Goal: Task Accomplishment & Management: Manage account settings

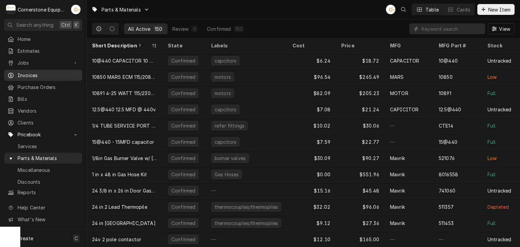
click at [30, 72] on span "Invoices" at bounding box center [48, 75] width 61 height 7
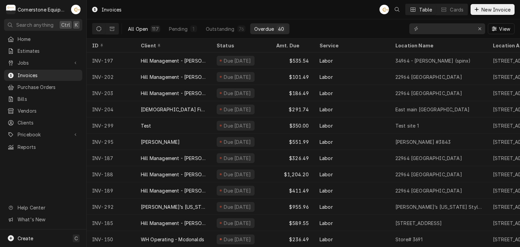
click at [131, 28] on div "All Open" at bounding box center [138, 28] width 20 height 7
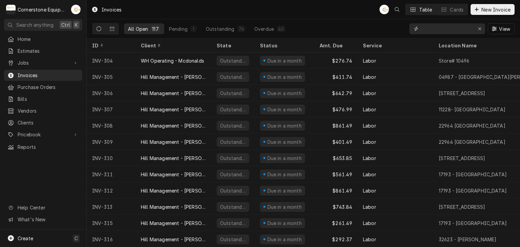
click at [435, 28] on input "Dynamic Content Wrapper" at bounding box center [447, 28] width 51 height 11
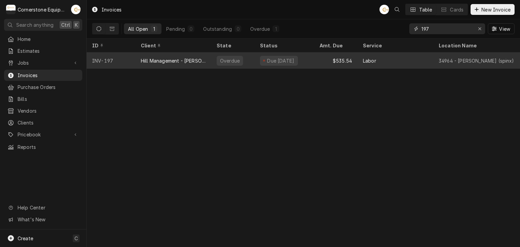
type input "197"
click at [164, 63] on div "Hill Management - [PERSON_NAME]" at bounding box center [173, 60] width 76 height 16
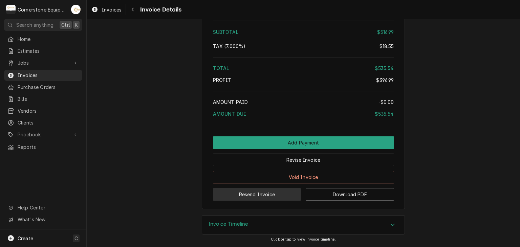
scroll to position [1162, 0]
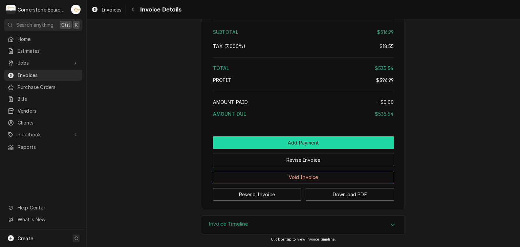
click at [304, 147] on button "Add Payment" at bounding box center [303, 142] width 181 height 13
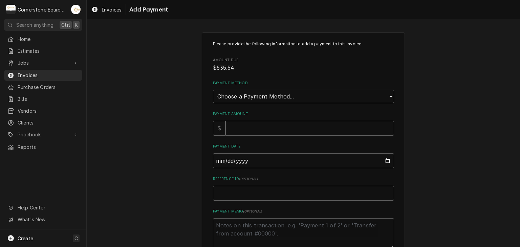
click at [261, 92] on select "Choose a Payment Method... Cash Check Credit/Debit Card ACH/eCheck Other" at bounding box center [303, 97] width 181 height 14
select select "2"
click at [213, 90] on select "Choose a Payment Method... Cash Check Credit/Debit Card ACH/eCheck Other" at bounding box center [303, 97] width 181 height 14
click at [242, 125] on input "Payment Amount" at bounding box center [310, 128] width 169 height 15
type textarea "x"
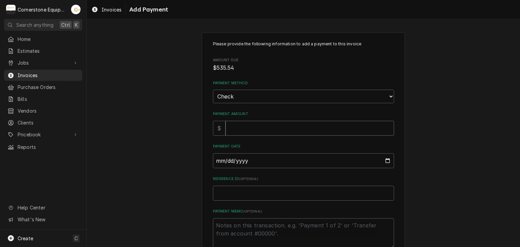
type input "5"
type textarea "x"
type input "53"
type textarea "x"
type input "535"
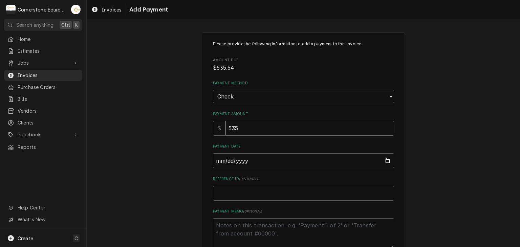
type textarea "x"
type input "535.5"
type textarea "x"
type input "535.54"
click at [219, 162] on input "Payment Date" at bounding box center [303, 160] width 181 height 15
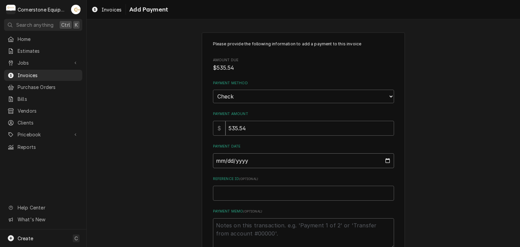
type input "2025-08-07"
type textarea "x"
type input "2025-07-07"
type textarea "x"
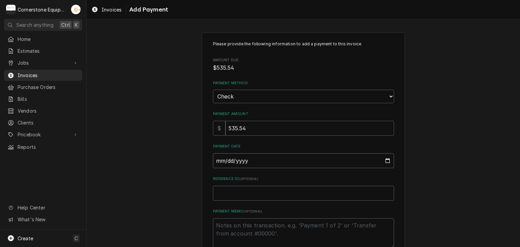
type input "2025-07-02"
type textarea "x"
type input "2025-07-25"
type textarea "x"
type input "0002-07-25"
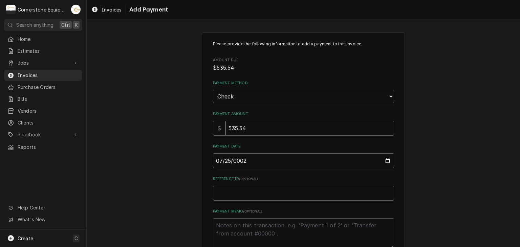
type textarea "x"
type input "0020-07-25"
type textarea "x"
type input "0202-07-25"
type textarea "x"
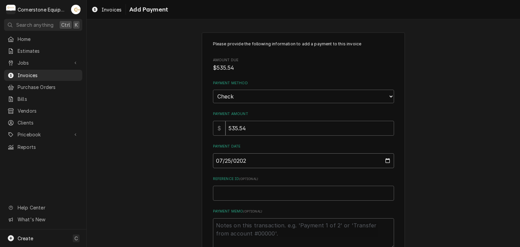
type input "2025-07-25"
click at [223, 198] on input "Reference ID ( optional )" at bounding box center [303, 193] width 181 height 15
type textarea "x"
type input "C"
type textarea "x"
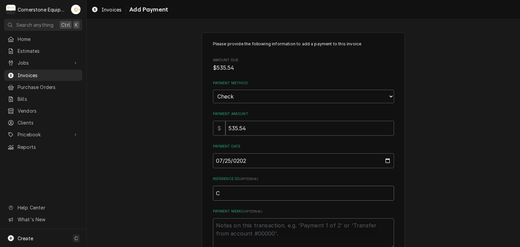
type input "Ch"
type textarea "x"
type input "Che"
type textarea "x"
type input "Chec"
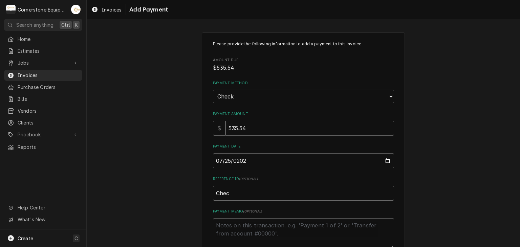
type textarea "x"
type input "Check"
type textarea "x"
type input "Check"
type textarea "x"
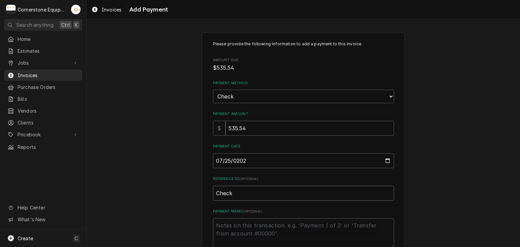
type input "Check #"
type textarea "x"
type input "Check #2"
type textarea "x"
type input "Check #22"
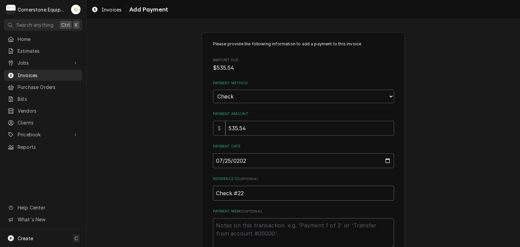
type textarea "x"
type input "Check #229"
type textarea "x"
type input "Check #2290"
click at [232, 222] on textarea "Payment Memo ( optional )" at bounding box center [303, 233] width 181 height 30
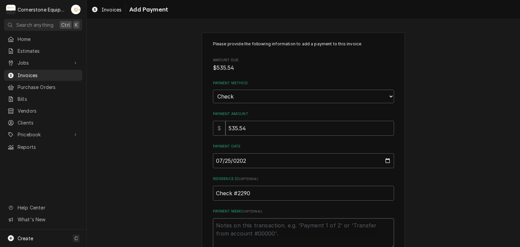
type textarea "x"
type textarea "P"
type textarea "x"
type textarea "Pa"
type textarea "x"
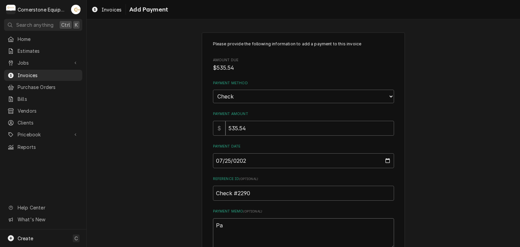
type textarea "Pai"
type textarea "x"
type textarea "Paid"
type textarea "x"
type textarea "Paid"
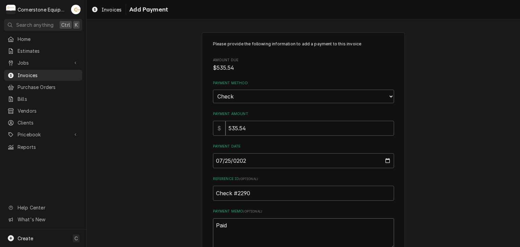
type textarea "x"
type textarea "Paid i"
type textarea "x"
type textarea "Paid in"
type textarea "x"
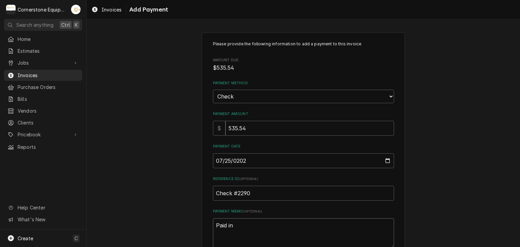
type textarea "Paid in"
type textarea "x"
type textarea "Paid in f"
type textarea "x"
type textarea "Paid in fu"
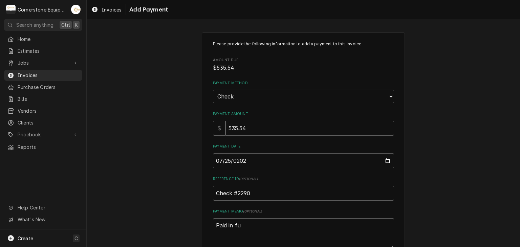
type textarea "x"
type textarea "Paid in ful"
type textarea "x"
type textarea "Paid in full"
click at [181, 183] on div "Please provide the following information to add a payment to this invoice Amoun…" at bounding box center [303, 157] width 433 height 263
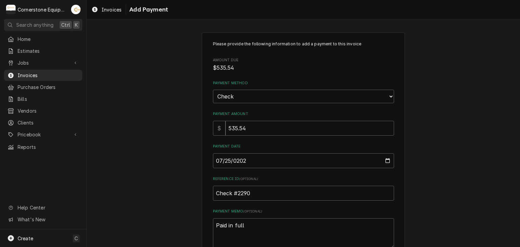
scroll to position [42, 0]
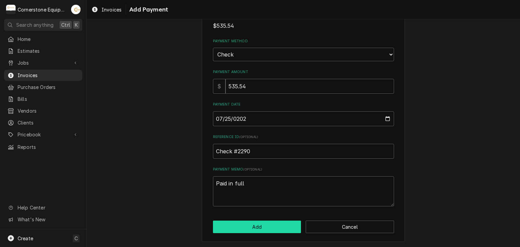
click at [265, 226] on button "Add" at bounding box center [257, 227] width 88 height 13
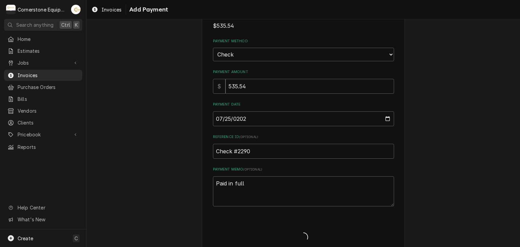
type textarea "x"
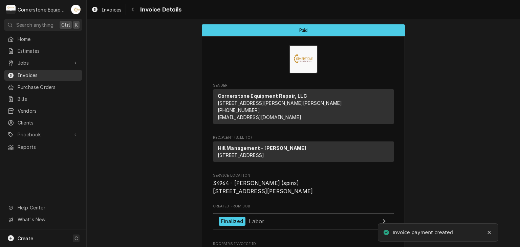
click at [35, 75] on span "Invoices" at bounding box center [48, 75] width 61 height 7
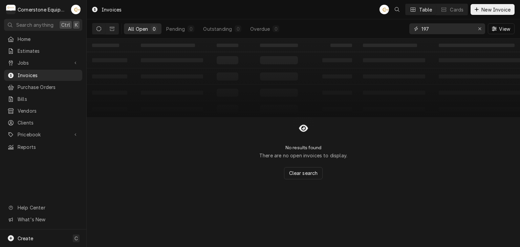
click at [436, 35] on div "197 View" at bounding box center [461, 28] width 105 height 19
click at [436, 34] on div "197 View" at bounding box center [461, 28] width 105 height 19
click at [436, 26] on input "197" at bounding box center [447, 28] width 51 height 11
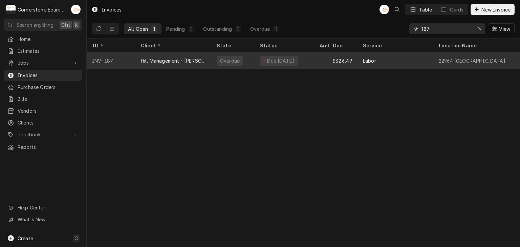
type input "187"
click at [283, 59] on div "Due 9 days ago" at bounding box center [280, 60] width 29 height 7
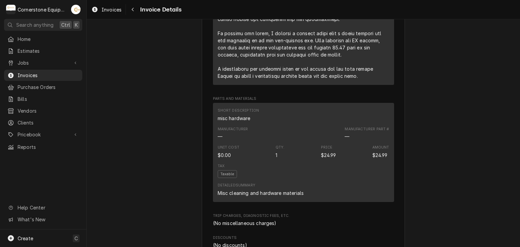
scroll to position [980, 0]
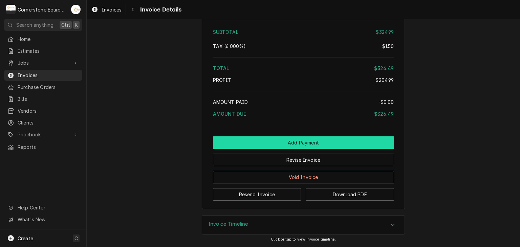
click at [298, 145] on button "Add Payment" at bounding box center [303, 142] width 181 height 13
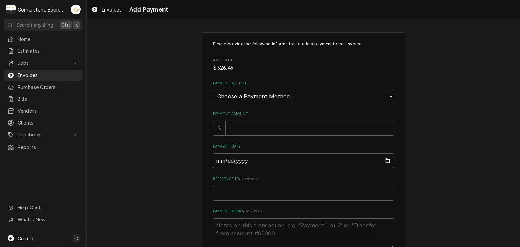
click at [245, 97] on select "Choose a Payment Method... Cash Check Credit/Debit Card ACH/eCheck Other" at bounding box center [303, 97] width 181 height 14
select select "2"
click at [213, 90] on select "Choose a Payment Method... Cash Check Credit/Debit Card ACH/eCheck Other" at bounding box center [303, 97] width 181 height 14
click at [233, 129] on input "Payment Amount" at bounding box center [310, 128] width 169 height 15
type textarea "x"
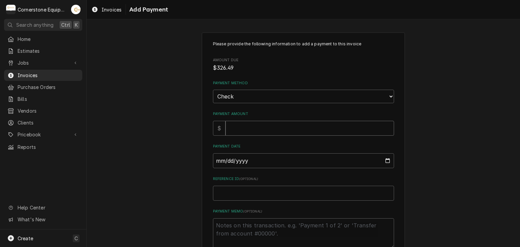
type input "3"
type textarea "x"
type input "32"
type textarea "x"
type input "326"
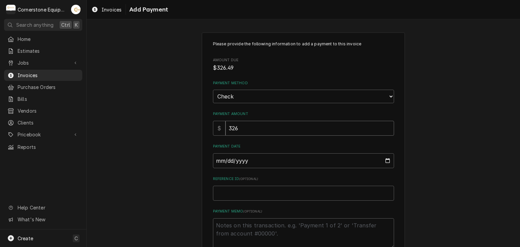
type textarea "x"
type input "326.4"
type textarea "x"
type input "326.49"
type input "0002-07-21"
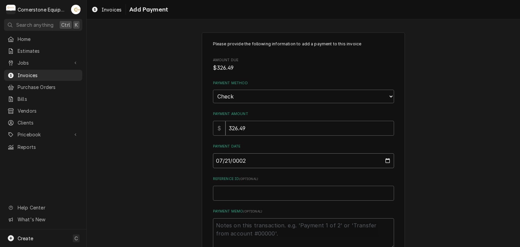
type textarea "x"
type input "0022-07-21"
type textarea "x"
type input "0225-07-21"
type textarea "x"
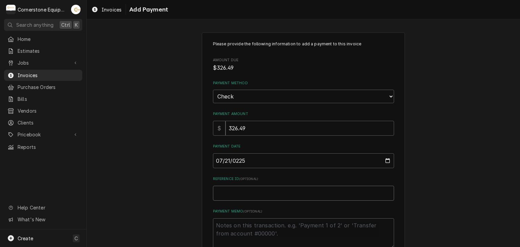
type input "C"
type textarea "x"
type input "Ch"
type textarea "x"
type input "Che"
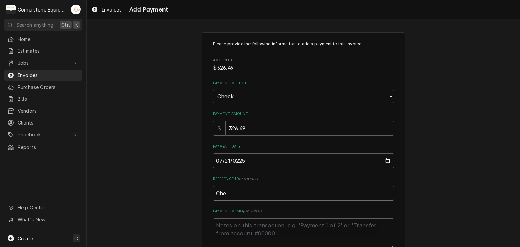
type textarea "x"
type input "Chec"
type textarea "x"
type input "Check"
type textarea "x"
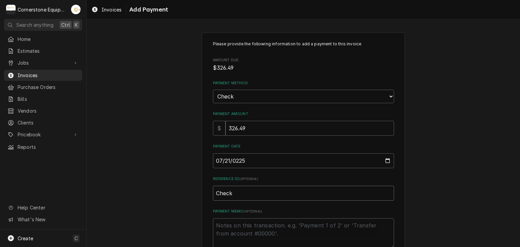
type input "Check"
type textarea "x"
type input "Check #"
type textarea "x"
type input "Check #2"
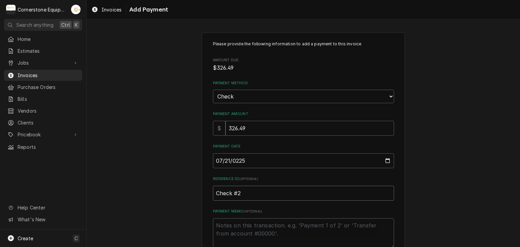
type textarea "x"
type input "Check #22"
type textarea "x"
type input "Check #229"
type textarea "x"
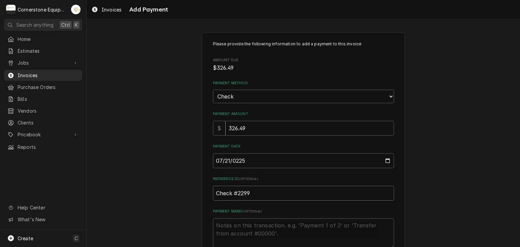
type input "Check #2299"
click at [238, 159] on input "0225-07-21" at bounding box center [303, 160] width 181 height 15
type input "0002-07-21"
type textarea "x"
type input "0020-07-21"
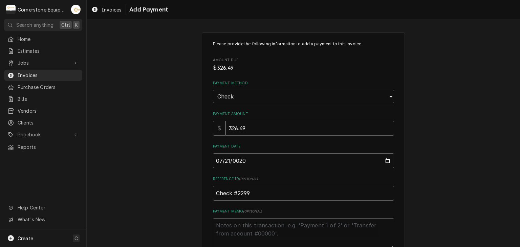
type textarea "x"
type input "0202-07-21"
type textarea "x"
type input "2025-07-21"
click at [313, 219] on textarea "Payment Memo ( optional )" at bounding box center [303, 233] width 181 height 30
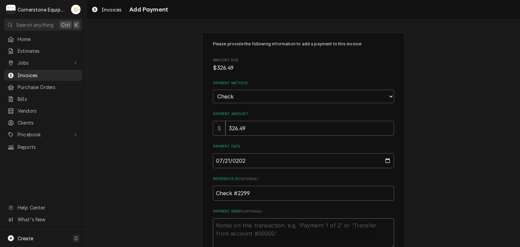
type textarea "x"
type textarea "P"
type textarea "x"
type textarea "Pa"
type textarea "x"
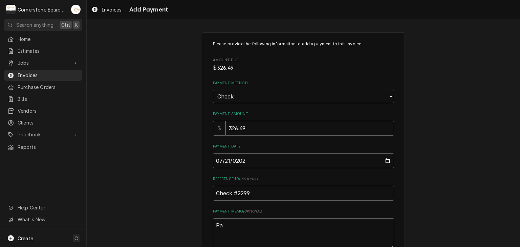
type textarea "Pay"
type textarea "x"
type textarea "Paym"
type textarea "x"
type textarea "Payme"
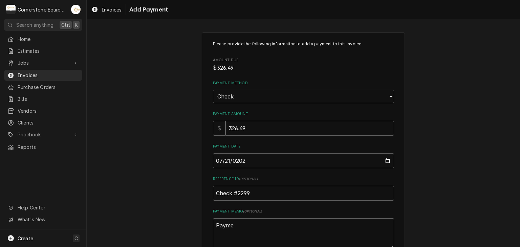
type textarea "x"
type textarea "Paymen"
type textarea "x"
type textarea "Payment"
type textarea "x"
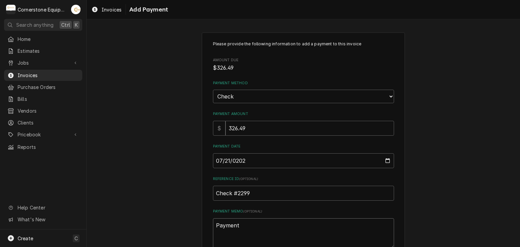
type textarea "Payment"
type textarea "x"
type textarea "Payment 1"
type textarea "x"
type textarea "Payment 1"
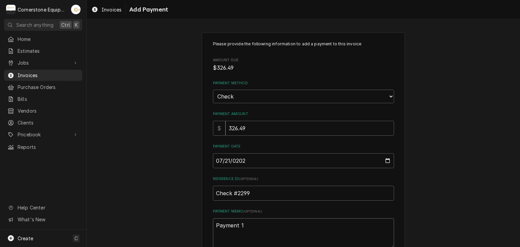
type textarea "x"
type textarea "Payment 1 o"
type textarea "x"
type textarea "Payment 1 of"
type textarea "x"
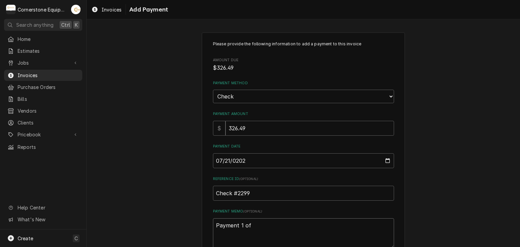
type textarea "Payment 1 of"
type textarea "x"
type textarea "Payment 1 of 3"
click at [145, 156] on div "Please provide the following information to add a payment to this invoice Amoun…" at bounding box center [303, 157] width 433 height 263
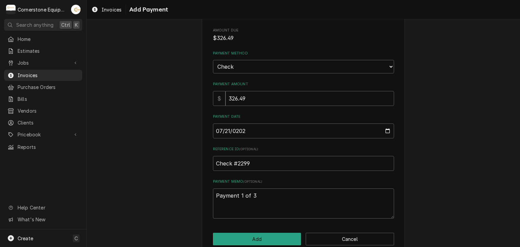
scroll to position [42, 0]
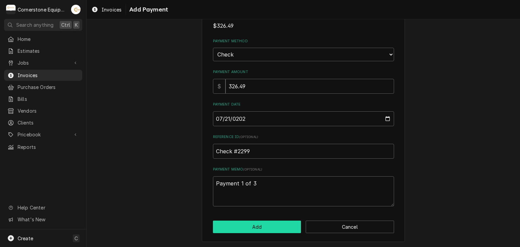
click at [264, 225] on button "Add" at bounding box center [257, 227] width 88 height 13
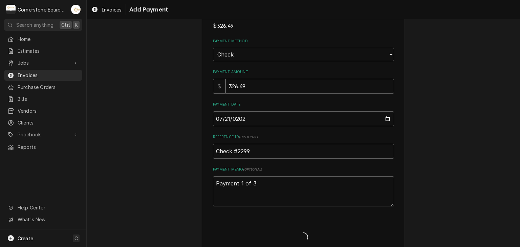
type textarea "x"
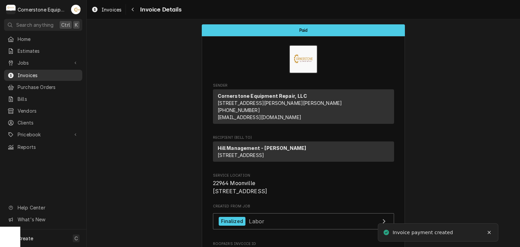
click at [26, 74] on span "Invoices" at bounding box center [48, 75] width 61 height 7
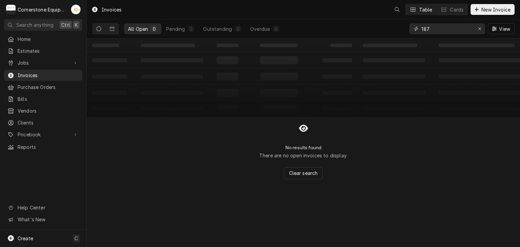
click at [433, 30] on input "187" at bounding box center [447, 28] width 51 height 11
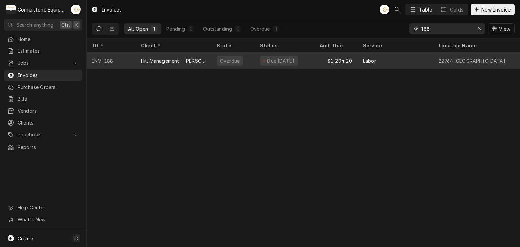
type input "188"
click at [295, 57] on div "Due 9 days ago" at bounding box center [280, 60] width 29 height 7
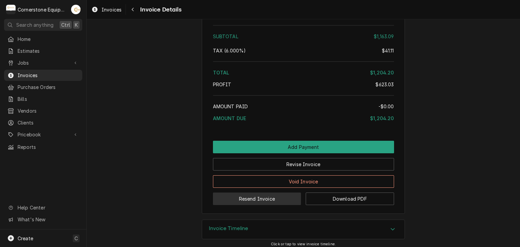
scroll to position [1328, 0]
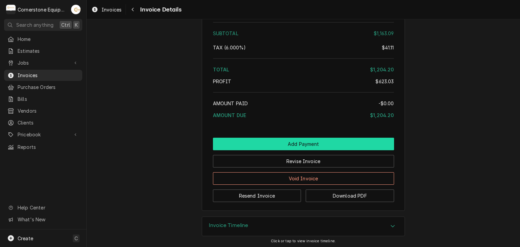
click at [308, 140] on button "Add Payment" at bounding box center [303, 144] width 181 height 13
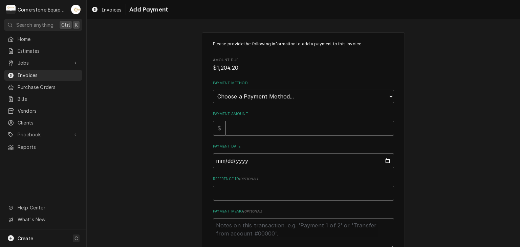
click at [235, 92] on select "Choose a Payment Method... Cash Check Credit/Debit Card ACH/eCheck Other" at bounding box center [303, 97] width 181 height 14
select select "2"
click at [213, 90] on select "Choose a Payment Method... Cash Check Credit/Debit Card ACH/eCheck Other" at bounding box center [303, 97] width 181 height 14
click at [229, 126] on input "Payment Amount" at bounding box center [310, 128] width 169 height 15
type textarea "x"
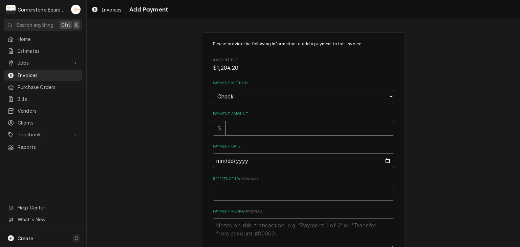
type input "1"
type textarea "x"
type input "12"
type textarea "x"
type input "120"
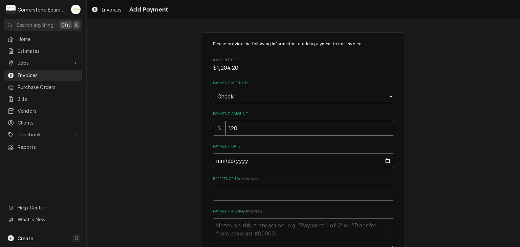
type textarea "x"
type input "1204"
type textarea "x"
type input "1204.2"
type textarea "x"
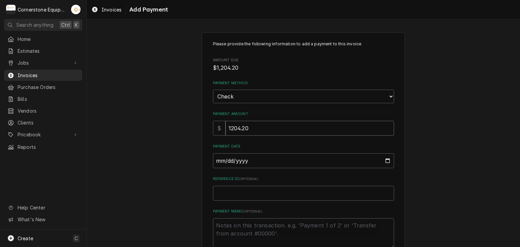
type input "1204.20"
type input "0002-07-21"
type textarea "x"
type input "0020-07-21"
type textarea "x"
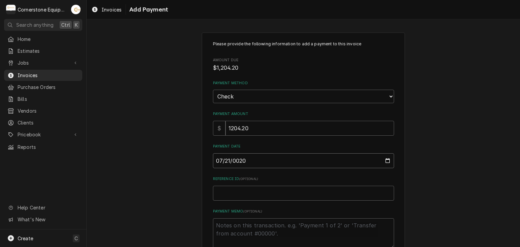
type input "0202-07-21"
type textarea "x"
type input "2025-07-21"
type textarea "x"
type input "C"
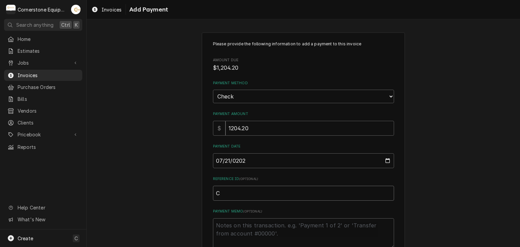
type textarea "x"
type input "Ch"
type textarea "x"
type input "Che"
type textarea "x"
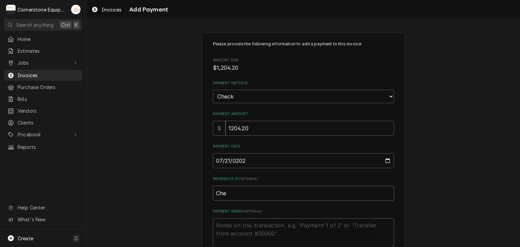
type input "Chec"
type textarea "x"
type input "Check"
type textarea "x"
type input "Check"
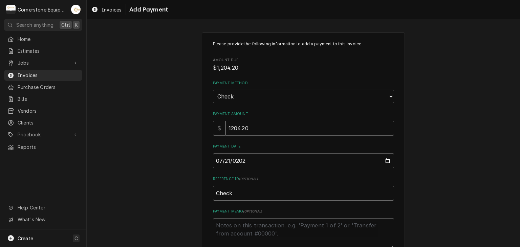
type textarea "x"
type input "Check #"
type textarea "x"
type input "Check #2"
type textarea "x"
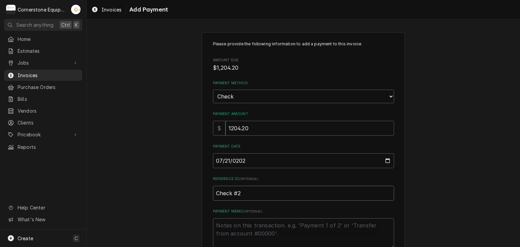
type input "Check #22"
type textarea "x"
type input "Check #229"
type textarea "x"
type input "Check #2299"
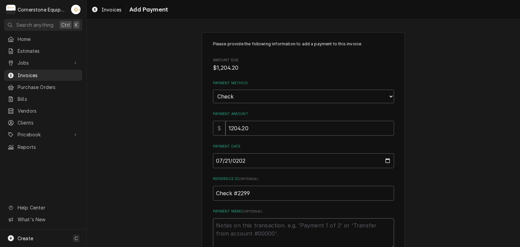
type textarea "x"
type textarea "P"
type textarea "x"
type textarea "Pa"
type textarea "x"
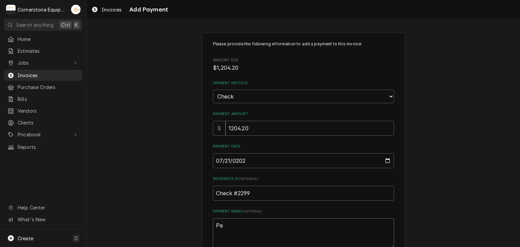
type textarea "Pay"
type textarea "x"
type textarea "Paym"
type textarea "x"
type textarea "Payme"
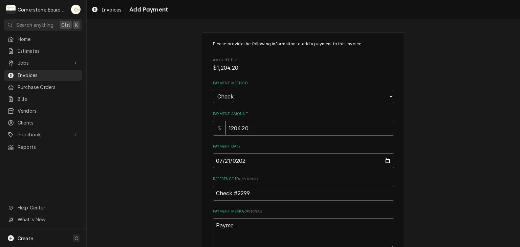
type textarea "x"
type textarea "Paymen"
type textarea "x"
type textarea "Payment"
type textarea "x"
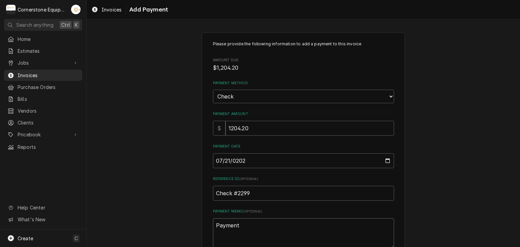
type textarea "Payment"
type textarea "x"
type textarea "Payment 2"
type textarea "x"
type textarea "Payment 2"
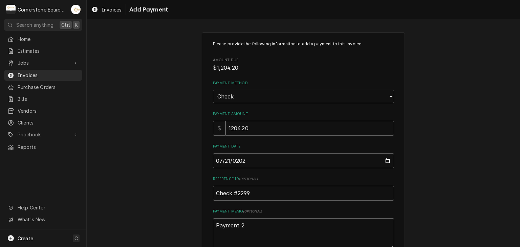
type textarea "x"
type textarea "Payment 2 o"
type textarea "x"
type textarea "Payment 2 of"
type textarea "x"
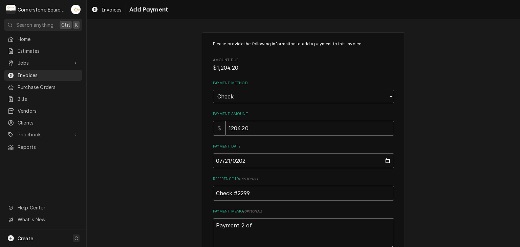
type textarea "Payment 2 of"
type textarea "x"
type textarea "Payment 2 of 2"
click at [165, 102] on div "Please provide the following information to add a payment to this invoice Amoun…" at bounding box center [303, 157] width 433 height 263
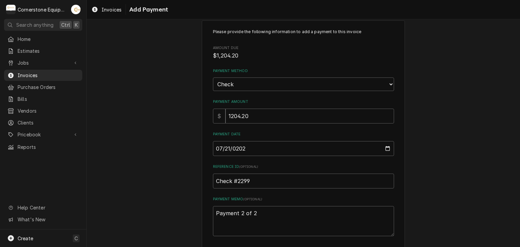
scroll to position [42, 0]
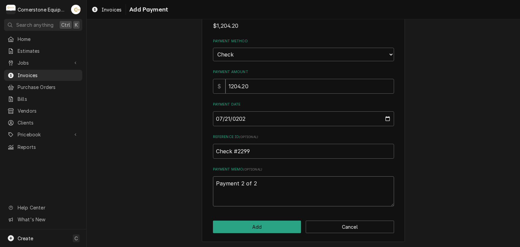
click at [250, 185] on textarea "Payment 2 of 2" at bounding box center [303, 191] width 181 height 30
type textarea "x"
type textarea "Payment 2 of"
type textarea "x"
type textarea "Payment 2 of 3"
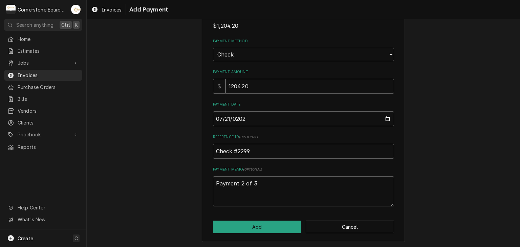
click at [174, 167] on div "Please provide the following information to add a payment to this invoice Amoun…" at bounding box center [303, 115] width 433 height 263
click at [270, 226] on button "Add" at bounding box center [257, 227] width 88 height 13
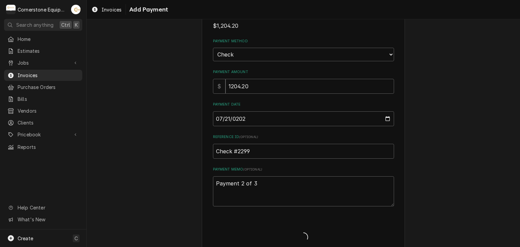
type textarea "x"
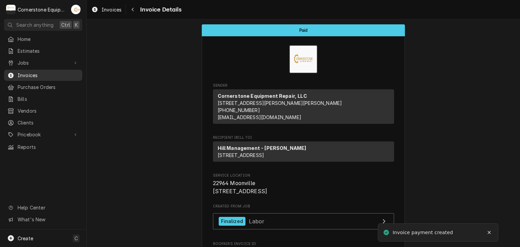
click at [42, 75] on span "Invoices" at bounding box center [48, 75] width 61 height 7
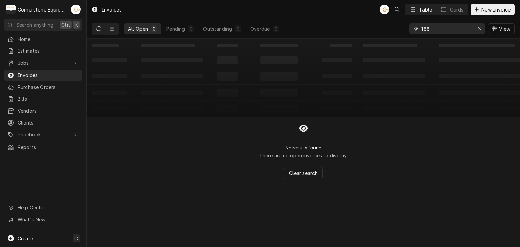
click at [444, 32] on input "188" at bounding box center [447, 28] width 51 height 11
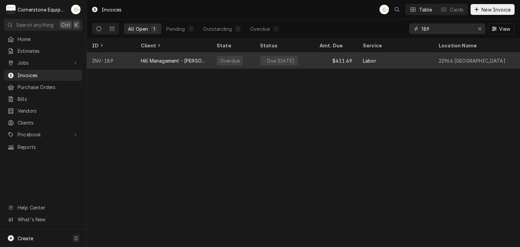
type input "189"
click at [263, 57] on div "Due [DATE]" at bounding box center [279, 61] width 38 height 10
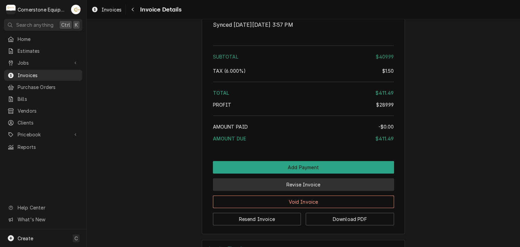
scroll to position [998, 0]
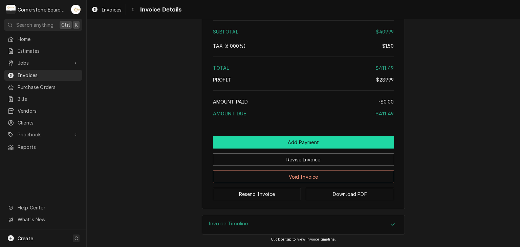
click at [286, 144] on button "Add Payment" at bounding box center [303, 142] width 181 height 13
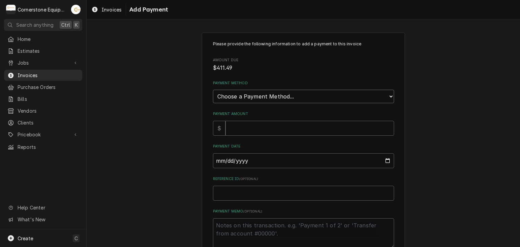
drag, startPoint x: 228, startPoint y: 93, endPoint x: 226, endPoint y: 100, distance: 7.0
click at [228, 93] on select "Choose a Payment Method... Cash Check Credit/Debit Card ACH/eCheck Other" at bounding box center [303, 97] width 181 height 14
select select "2"
click at [213, 90] on select "Choose a Payment Method... Cash Check Credit/Debit Card ACH/eCheck Other" at bounding box center [303, 97] width 181 height 14
click at [226, 132] on input "Payment Amount" at bounding box center [310, 128] width 169 height 15
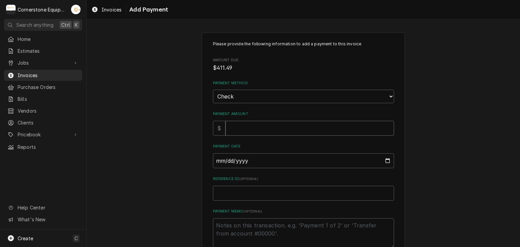
type textarea "x"
type input "4"
type textarea "x"
type input "41"
type textarea "x"
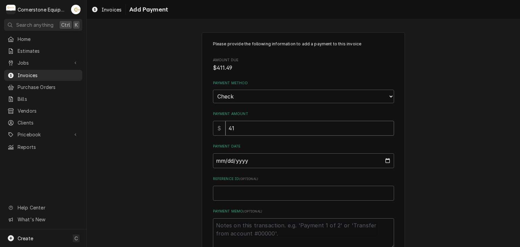
type input "411"
type textarea "x"
type input "411.4"
type textarea "x"
type input "411.49"
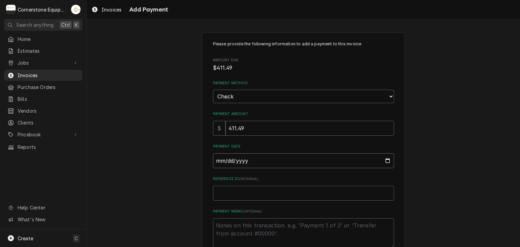
type input "0002-07-21"
type textarea "x"
type input "0020-07-21"
type textarea "x"
type input "0202-07-21"
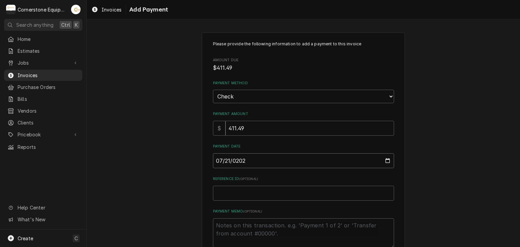
type textarea "x"
type input "2025-07-21"
type textarea "x"
type input "C"
type textarea "x"
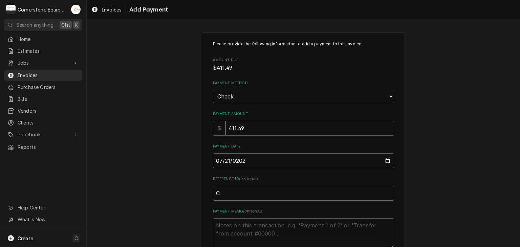
type input "Ch"
type textarea "x"
type input "Che"
type textarea "x"
type input "Chec"
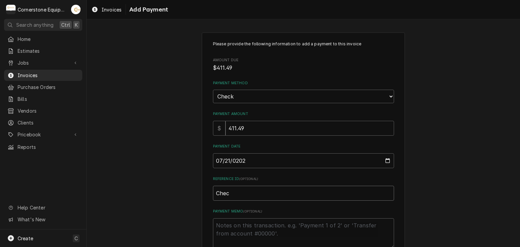
type textarea "x"
type input "Check"
type textarea "x"
type input "Check"
type textarea "x"
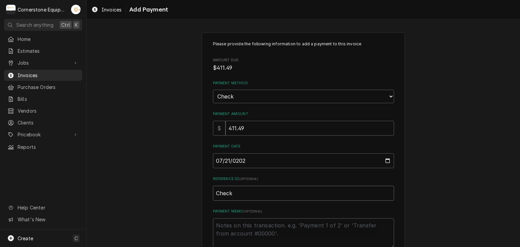
type input "Check #"
type textarea "x"
type input "Check #2"
type textarea "x"
type input "Check #22"
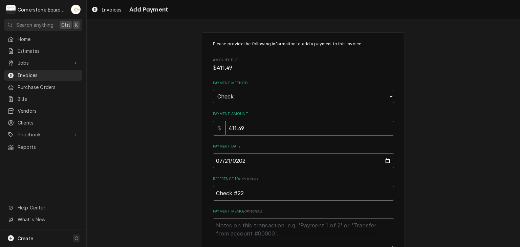
type textarea "x"
type input "Check #229"
type textarea "x"
type input "Check #2299"
type textarea "x"
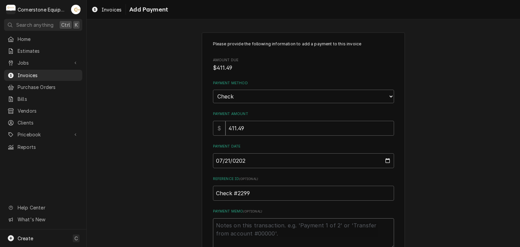
type textarea "P"
type textarea "x"
type textarea "Pa"
type textarea "x"
type textarea "Pay"
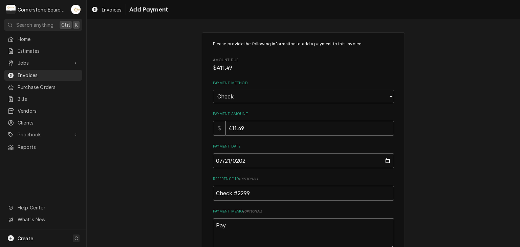
type textarea "x"
type textarea "Paym"
type textarea "x"
type textarea "Payme"
type textarea "x"
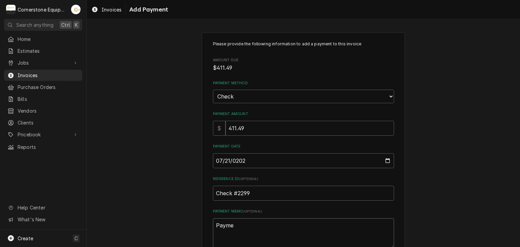
type textarea "Paymen"
type textarea "x"
type textarea "Payment"
type textarea "x"
type textarea "Payment"
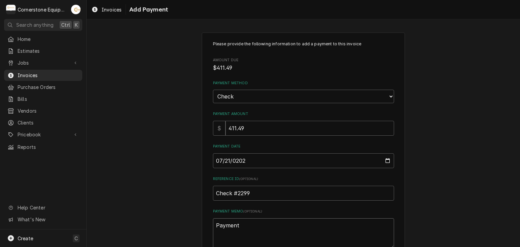
type textarea "x"
type textarea "Payment 3"
type textarea "x"
type textarea "Payment 3"
type textarea "x"
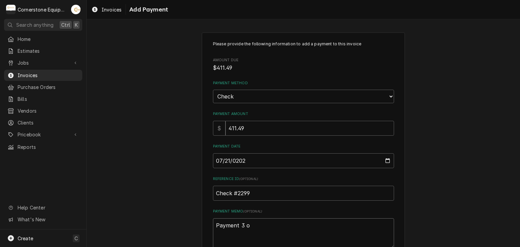
type textarea "Payment 3 of"
type textarea "x"
type textarea "Payment 3 of"
type textarea "x"
type textarea "Payment 3 of 3"
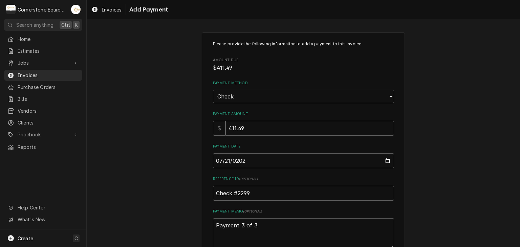
click at [144, 119] on div "Please provide the following information to add a payment to this invoice Amoun…" at bounding box center [303, 157] width 433 height 263
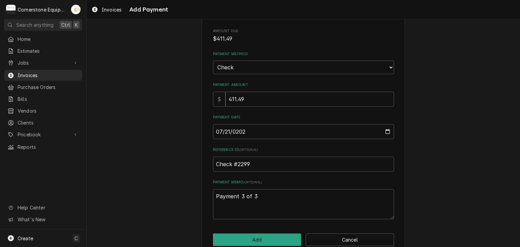
scroll to position [42, 0]
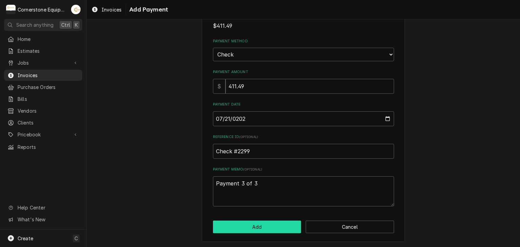
click at [257, 230] on button "Add" at bounding box center [257, 227] width 88 height 13
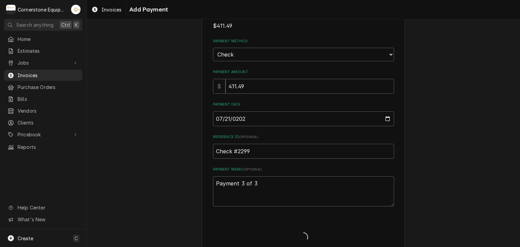
type textarea "x"
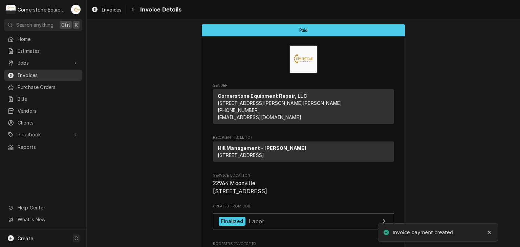
click at [27, 75] on span "Invoices" at bounding box center [48, 75] width 61 height 7
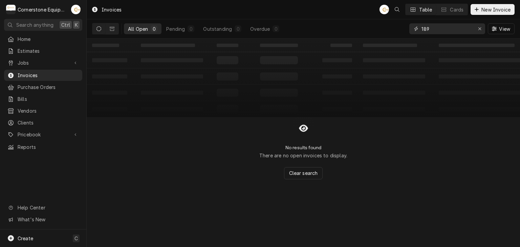
click at [446, 24] on input "189" at bounding box center [447, 28] width 51 height 11
click at [446, 26] on input "189" at bounding box center [447, 28] width 51 height 11
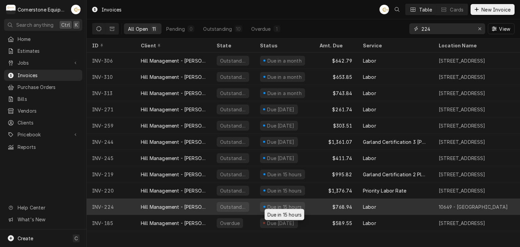
type input "224"
click at [284, 207] on div "Due in 15 hours" at bounding box center [284, 207] width 36 height 7
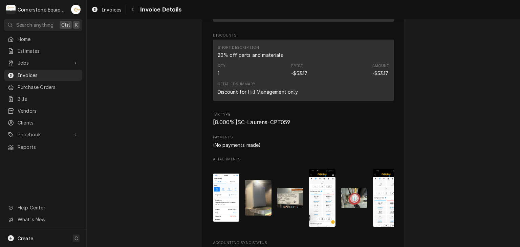
scroll to position [1345, 0]
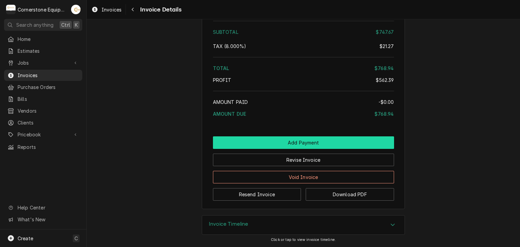
click at [282, 145] on button "Add Payment" at bounding box center [303, 142] width 181 height 13
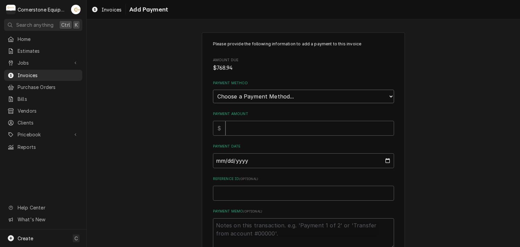
click at [227, 95] on select "Choose a Payment Method... Cash Check Credit/Debit Card ACH/eCheck Other" at bounding box center [303, 97] width 181 height 14
select select "2"
click at [213, 90] on select "Choose a Payment Method... Cash Check Credit/Debit Card ACH/eCheck Other" at bounding box center [303, 97] width 181 height 14
click at [226, 124] on input "Payment Amount" at bounding box center [310, 128] width 169 height 15
type textarea "x"
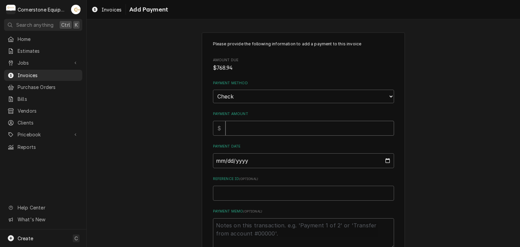
type input "7"
type textarea "x"
type input "76"
type textarea "x"
type input "768"
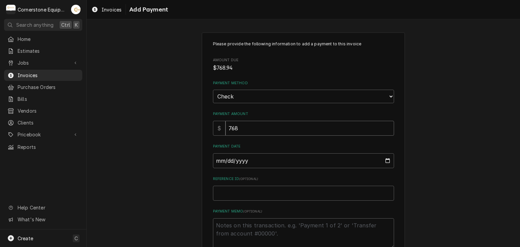
type textarea "x"
type input "768.9"
type textarea "x"
type input "768.94"
type input "0002-07-31"
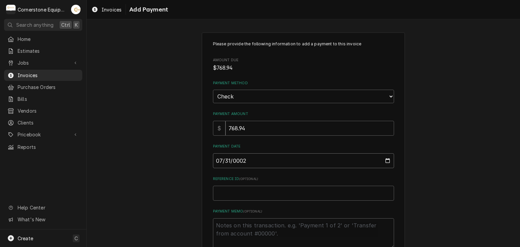
type textarea "x"
type input "0020-07-31"
type textarea "x"
type input "0202-07-31"
type textarea "x"
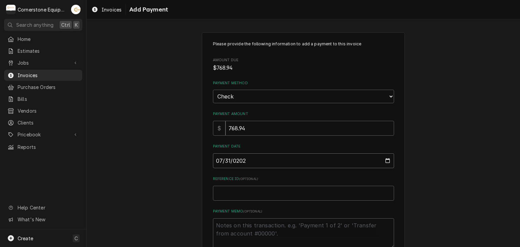
type input "[DATE]"
type textarea "x"
type input "20202-07-31"
type textarea "x"
type input "202020-07-31"
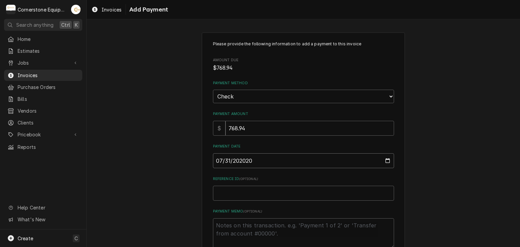
type textarea "x"
type input "0002-07-31"
type textarea "x"
type input "0020-07-31"
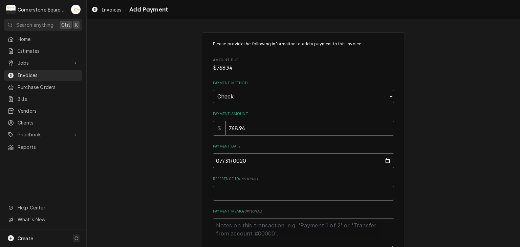
type textarea "x"
type input "0202-07-31"
type textarea "x"
type input "2025-07-31"
type textarea "x"
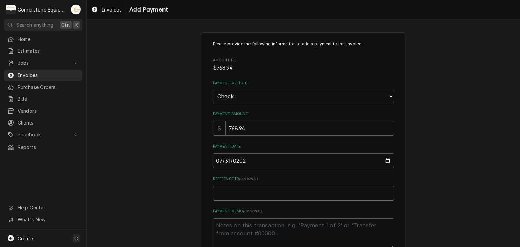
type input "C"
type textarea "x"
type input "Ch"
type textarea "x"
type input "Che"
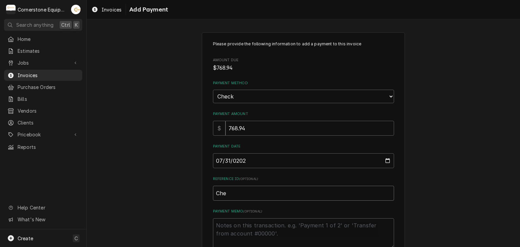
type textarea "x"
type input "Chec"
type textarea "x"
type input "Check"
type textarea "x"
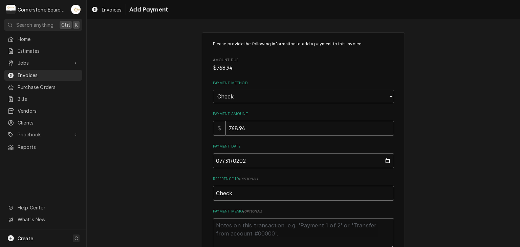
type input "Check"
type textarea "x"
type input "Check #"
type textarea "x"
type input "Check #2"
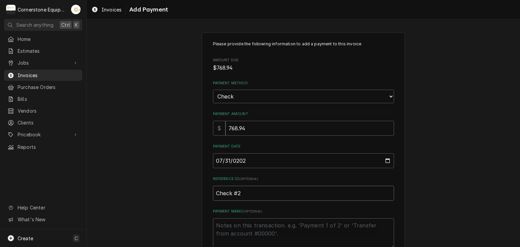
type textarea "x"
type input "Check #23"
type textarea "x"
type input "Check #231"
type textarea "x"
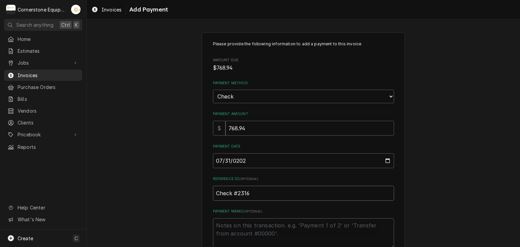
type input "Check #2316"
type textarea "x"
type textarea "P"
type textarea "x"
type textarea "Pa"
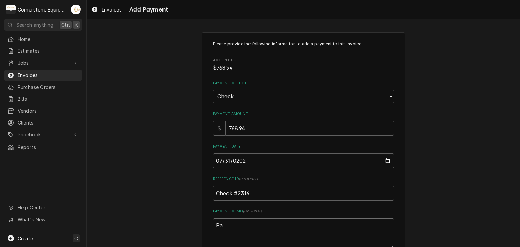
type textarea "x"
type textarea "Pai"
type textarea "x"
type textarea "Paid"
type textarea "x"
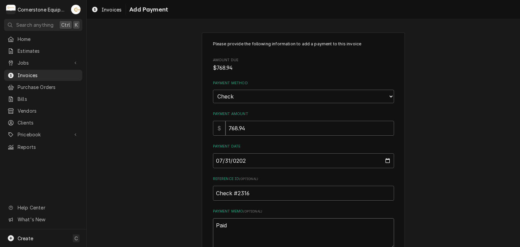
type textarea "Paid"
type textarea "x"
type textarea "Paid i"
type textarea "x"
type textarea "Paid in"
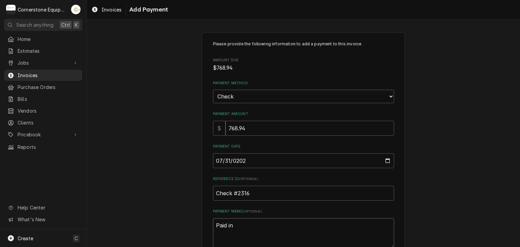
type textarea "x"
type textarea "Paid in"
type textarea "x"
type textarea "Paid in f"
type textarea "x"
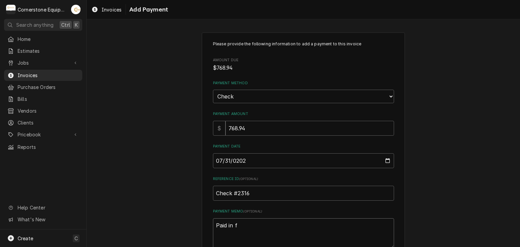
type textarea "Paid in fu"
type textarea "x"
type textarea "Paid in fuo"
type textarea "x"
type textarea "Paid in fuoo"
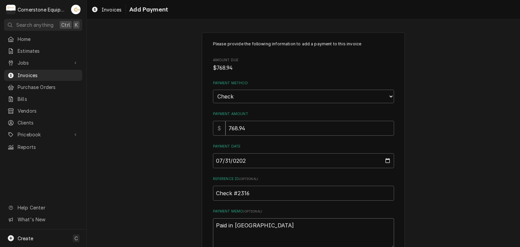
type textarea "x"
type textarea "Paid in fuo"
type textarea "x"
type textarea "Paid in fu"
type textarea "x"
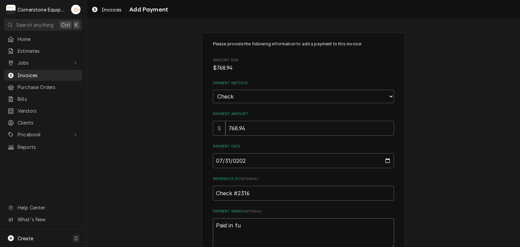
type textarea "Paid in ful"
type textarea "x"
type textarea "Paid in full"
click at [185, 153] on div "Please provide the following information to add a payment to this invoice Amoun…" at bounding box center [303, 157] width 433 height 263
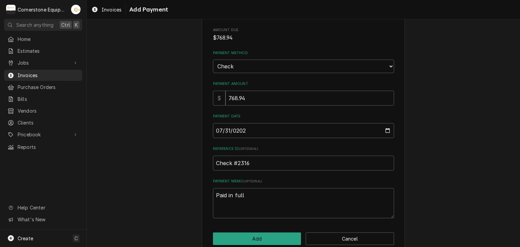
scroll to position [42, 0]
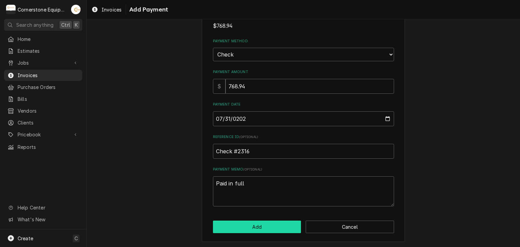
click at [229, 223] on button "Add" at bounding box center [257, 227] width 88 height 13
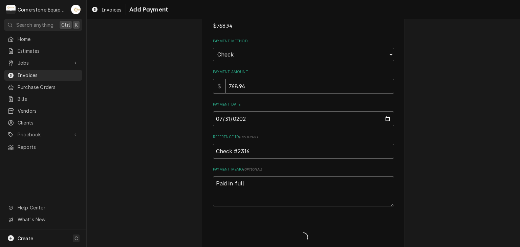
type textarea "x"
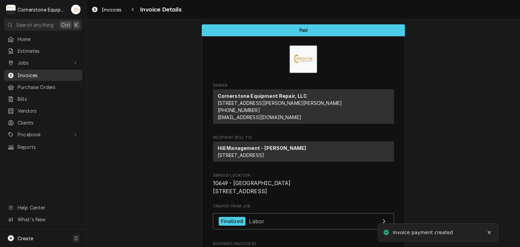
click at [34, 73] on span "Invoices" at bounding box center [48, 75] width 61 height 7
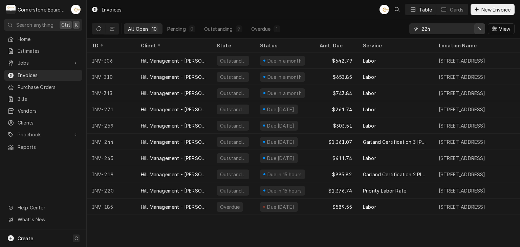
click at [481, 31] on icon "Erase input" at bounding box center [480, 28] width 4 height 5
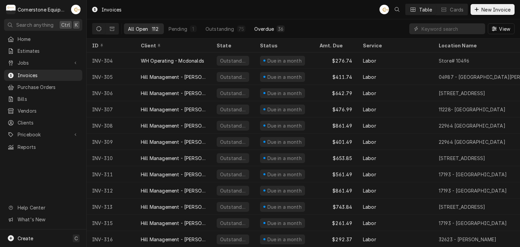
click at [263, 26] on div "Overdue" at bounding box center [264, 28] width 20 height 7
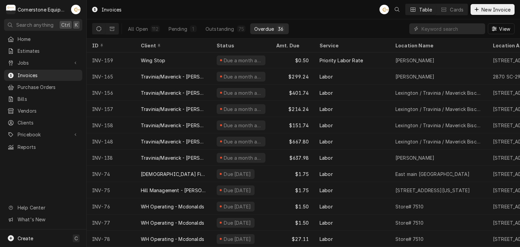
scroll to position [124, 0]
